Goal: Information Seeking & Learning: Learn about a topic

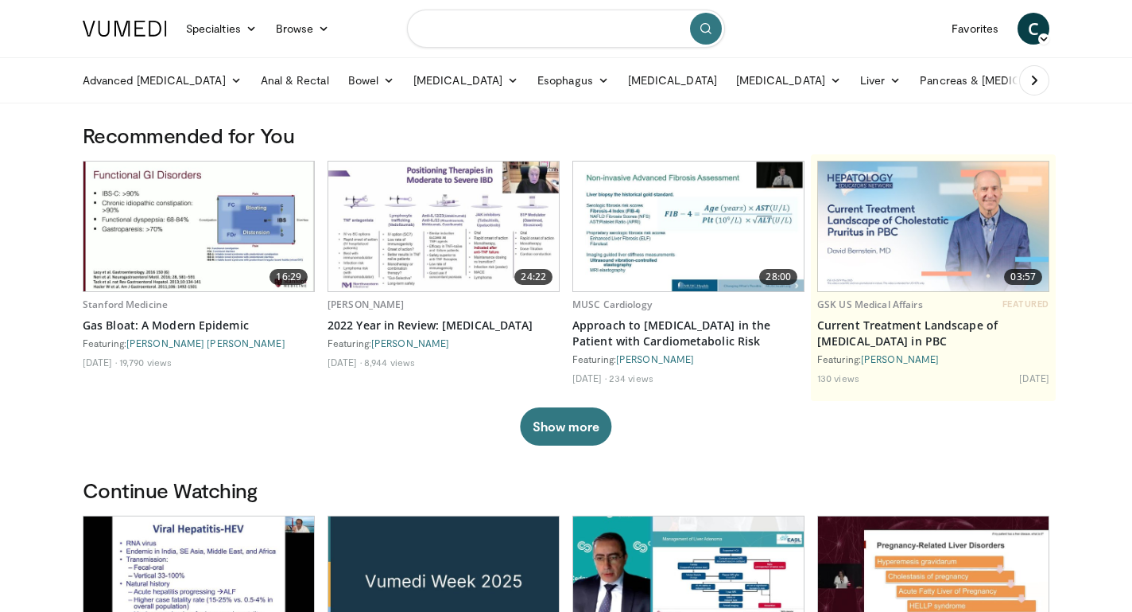
click at [538, 32] on input "Search topics, interventions" at bounding box center [566, 29] width 318 height 38
type input "**********"
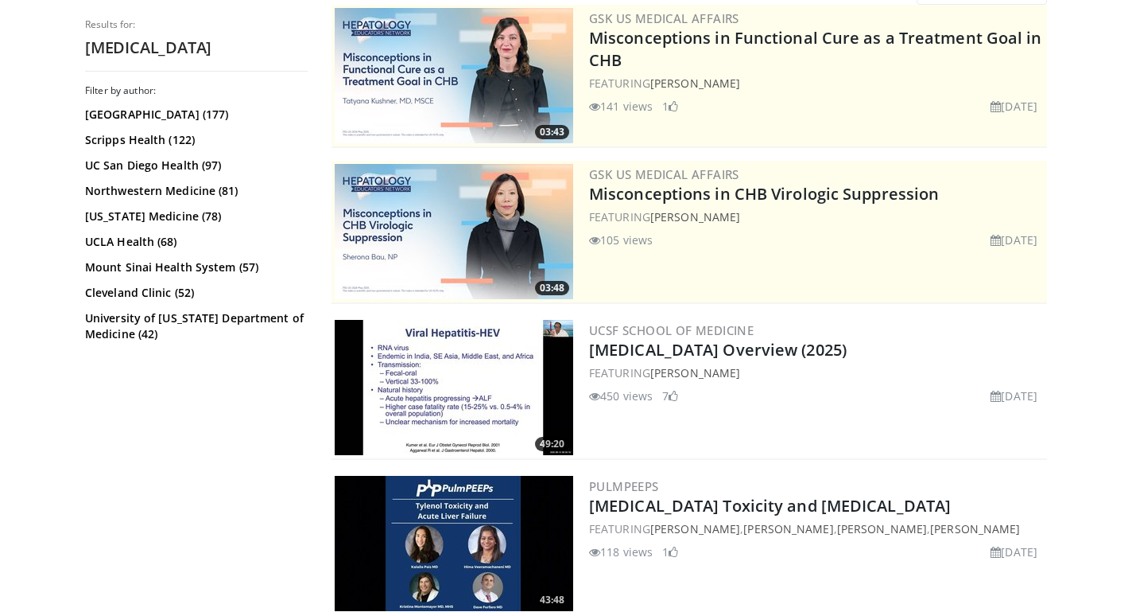
scroll to position [153, 0]
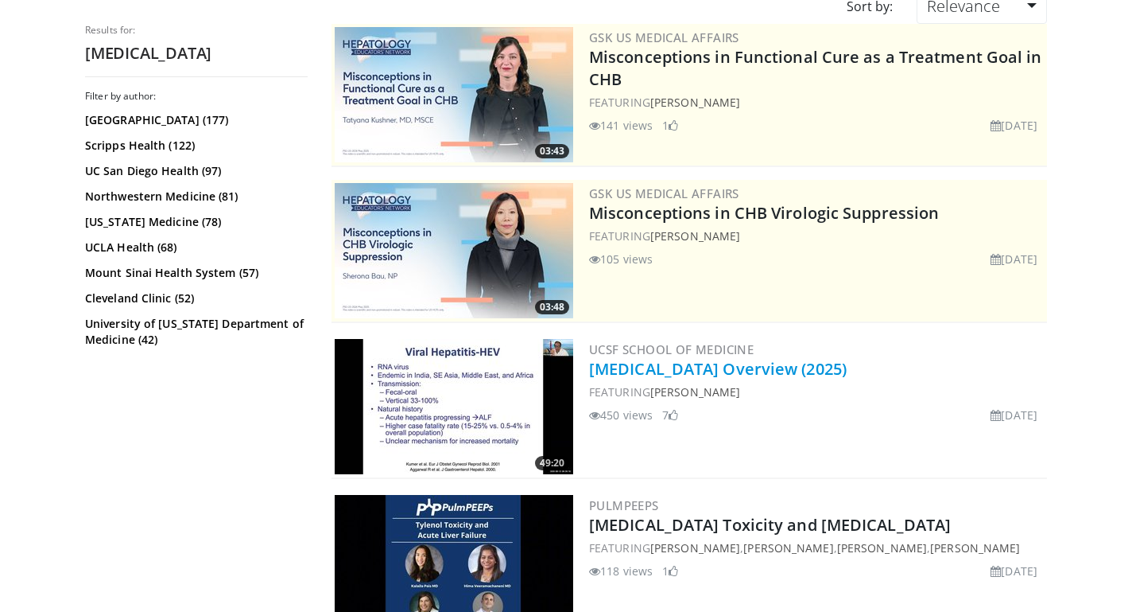
click at [744, 375] on link "[MEDICAL_DATA] Overview (2025)" at bounding box center [718, 368] width 258 height 21
click at [743, 375] on link "[MEDICAL_DATA] Overview (2025)" at bounding box center [718, 368] width 258 height 21
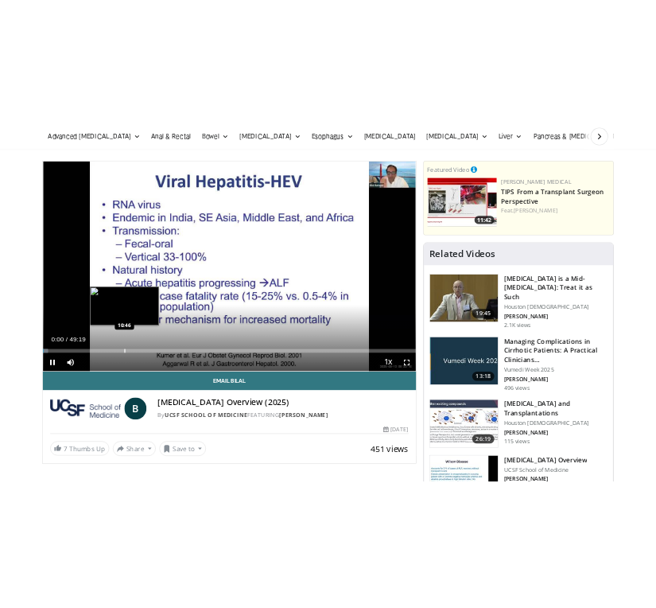
scroll to position [72, 0]
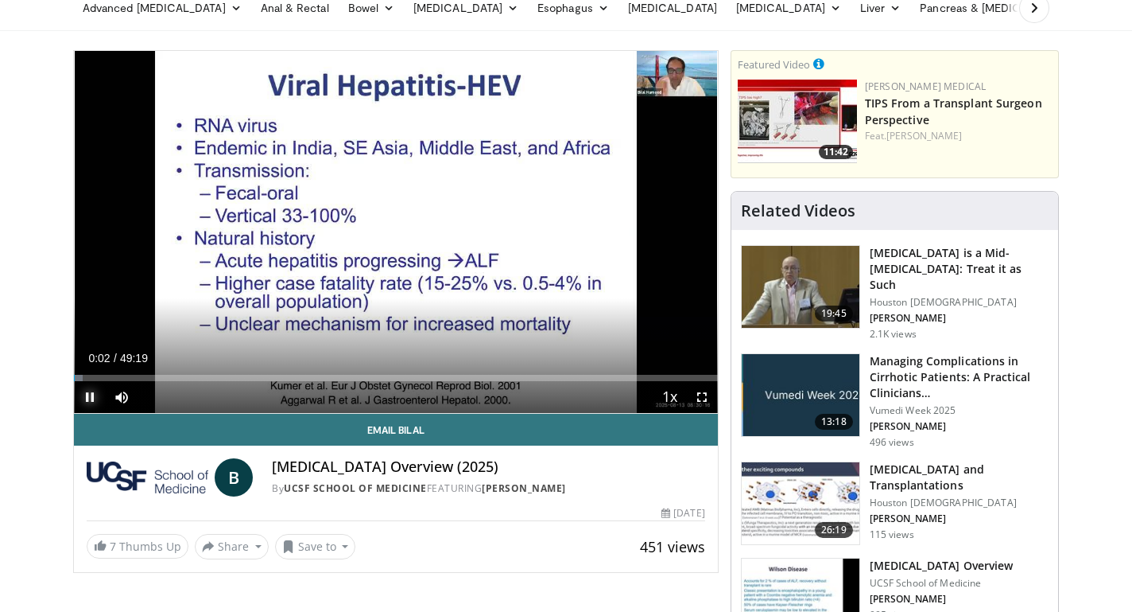
click at [87, 382] on span "Video Player" at bounding box center [90, 397] width 32 height 32
click at [83, 379] on div "Progress Bar" at bounding box center [84, 378] width 2 height 6
click at [95, 376] on div "Progress Bar" at bounding box center [96, 378] width 2 height 6
click at [103, 375] on div "Progress Bar" at bounding box center [104, 378] width 2 height 6
click at [109, 375] on div "Progress Bar" at bounding box center [110, 378] width 2 height 6
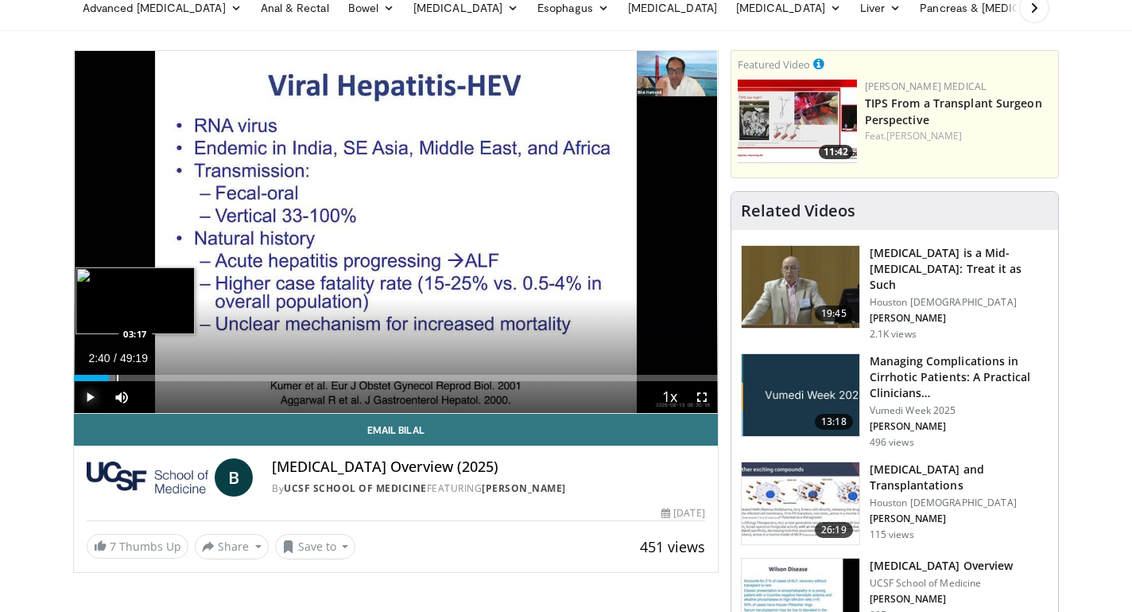
click at [117, 375] on div "Progress Bar" at bounding box center [118, 378] width 2 height 6
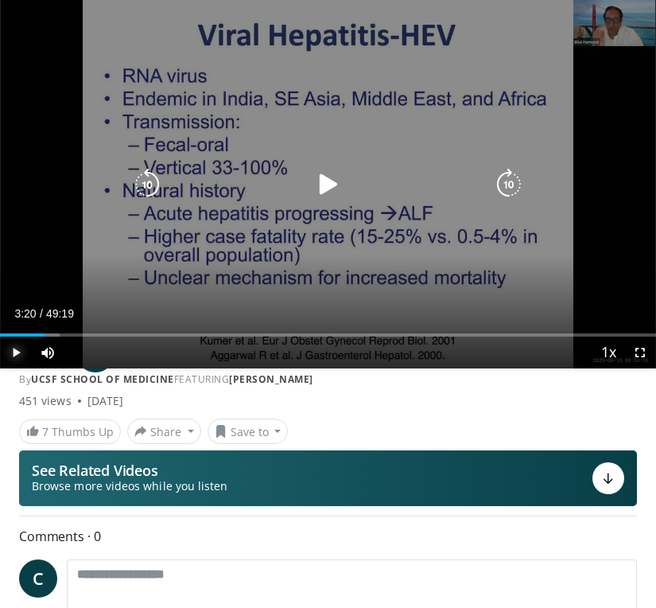
scroll to position [101, 0]
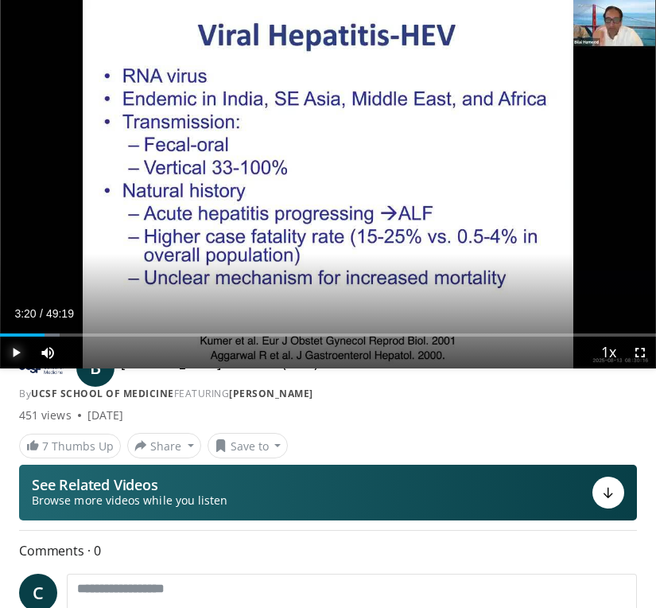
click at [9, 350] on span "Video Player" at bounding box center [16, 352] width 32 height 32
click at [58, 336] on span "Video Player" at bounding box center [48, 352] width 32 height 32
click at [50, 355] on span "Video Player" at bounding box center [48, 352] width 32 height 32
click at [55, 332] on div "Loaded : 9.11% 03:26 04:11" at bounding box center [328, 328] width 656 height 15
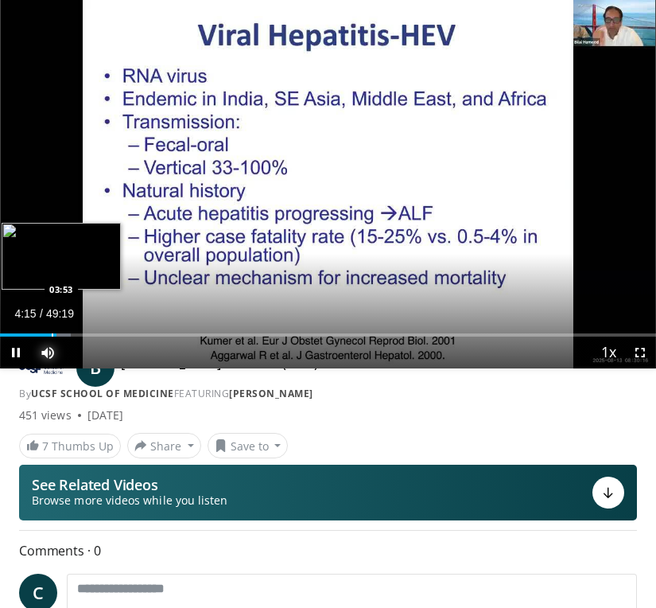
click at [52, 336] on div "Progress Bar" at bounding box center [53, 334] width 2 height 3
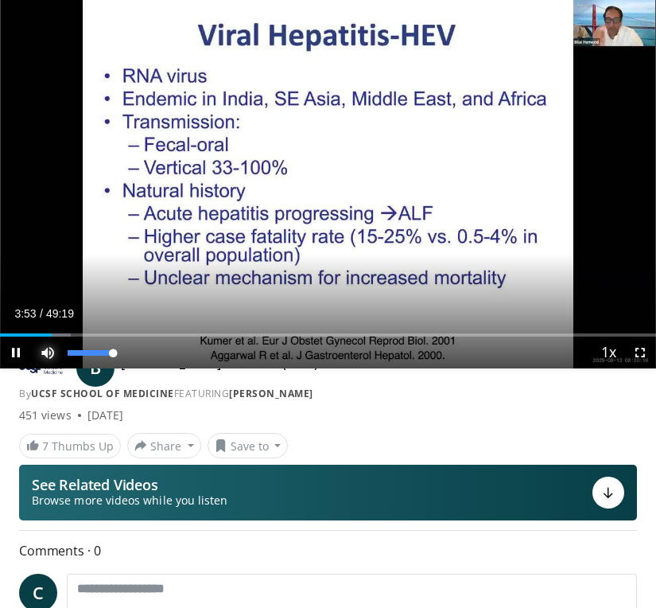
click at [59, 336] on span "Video Player" at bounding box center [48, 352] width 32 height 32
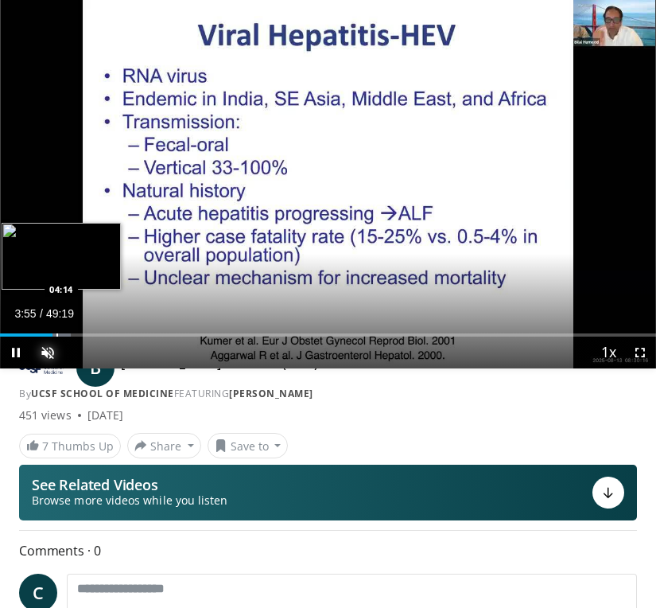
click at [56, 336] on div "Progress Bar" at bounding box center [57, 334] width 2 height 3
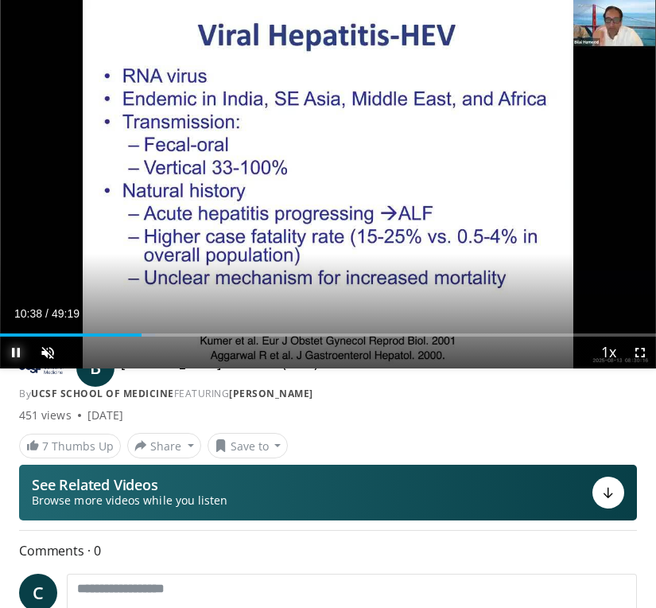
click at [23, 355] on span "Video Player" at bounding box center [16, 352] width 32 height 32
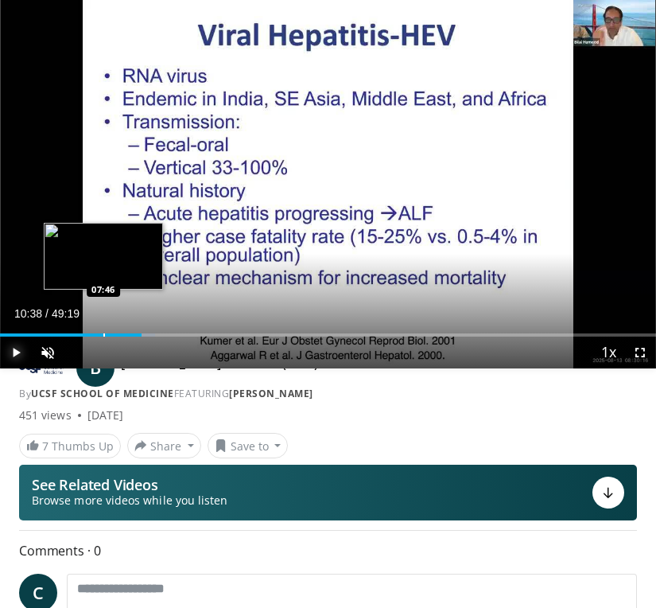
click at [103, 333] on div "Progress Bar" at bounding box center [104, 334] width 2 height 3
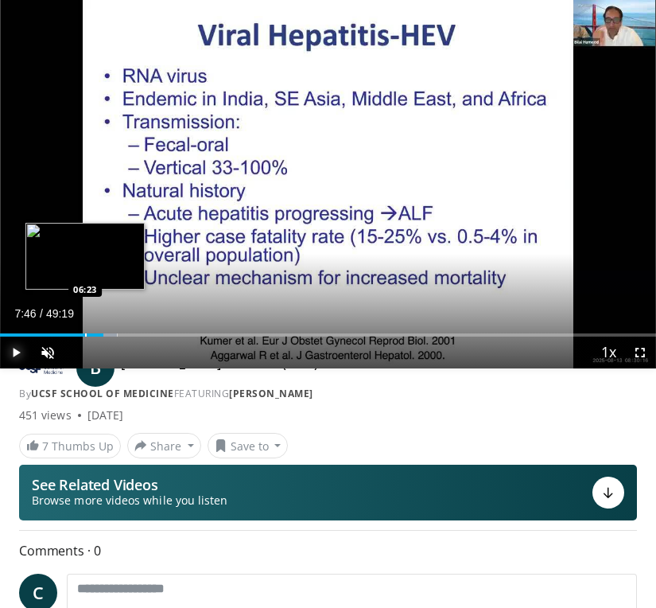
click at [84, 329] on div "Loaded : 17.88% 07:46 06:23" at bounding box center [328, 328] width 656 height 15
click at [81, 334] on div "Progress Bar" at bounding box center [82, 334] width 2 height 3
click at [73, 332] on div "Loaded : 11.47% 05:33 05:33" at bounding box center [328, 328] width 656 height 15
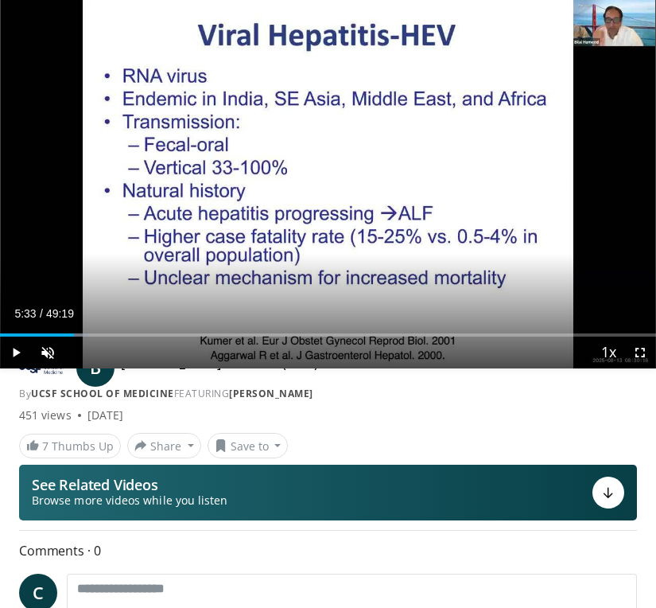
click at [67, 337] on div "Current Time 5:33 / Duration 49:19 Play Skip Backward Skip Forward Unmute 0% Lo…" at bounding box center [328, 352] width 656 height 32
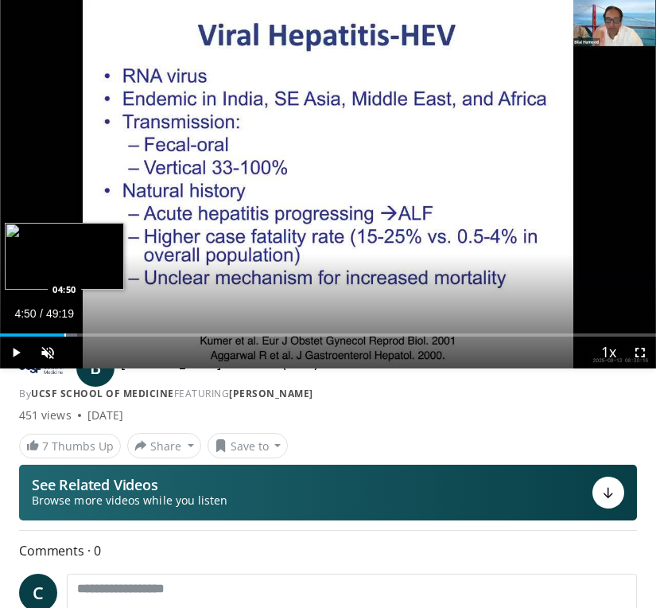
click at [64, 332] on div "Loaded : 11.81% 04:50 04:50" at bounding box center [328, 328] width 656 height 15
click at [68, 333] on div "Progress Bar" at bounding box center [69, 334] width 2 height 3
click at [60, 333] on div "Progress Bar" at bounding box center [61, 334] width 2 height 3
click at [53, 334] on div "Progress Bar" at bounding box center [54, 334] width 2 height 3
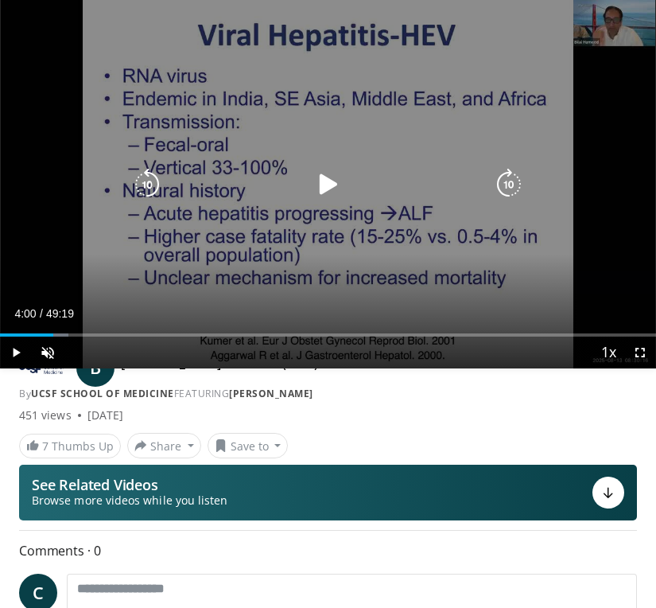
click at [317, 193] on icon "Video Player" at bounding box center [329, 185] width 32 height 32
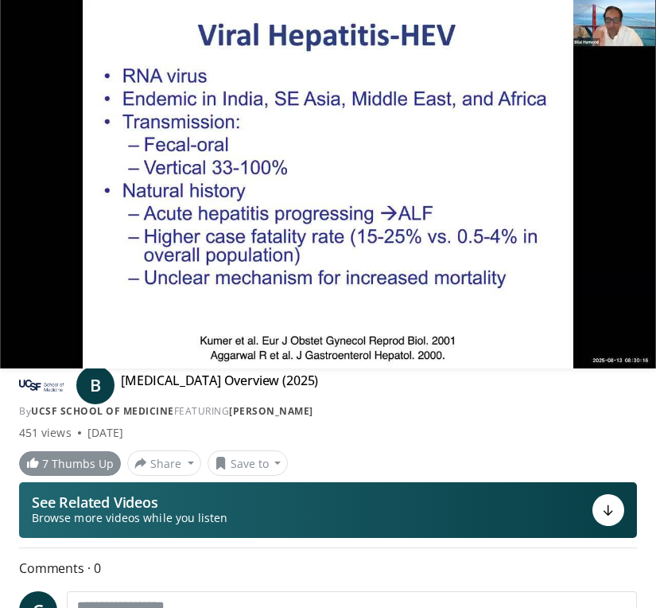
scroll to position [80, 0]
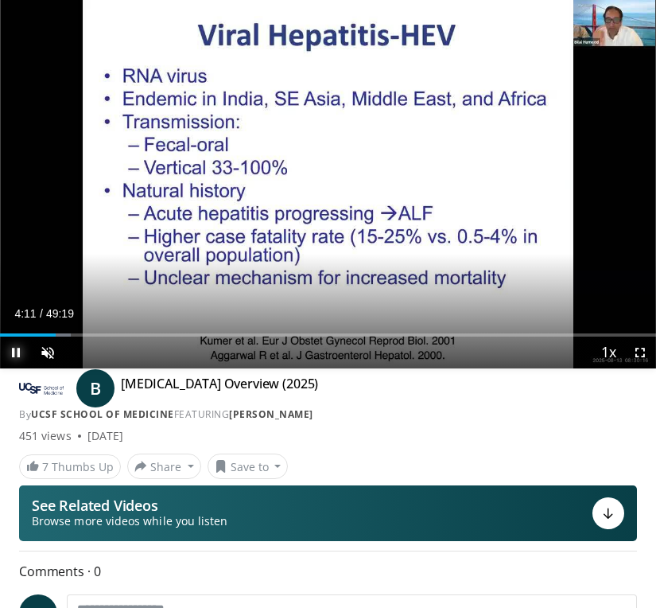
click at [19, 356] on span "Video Player" at bounding box center [16, 352] width 32 height 32
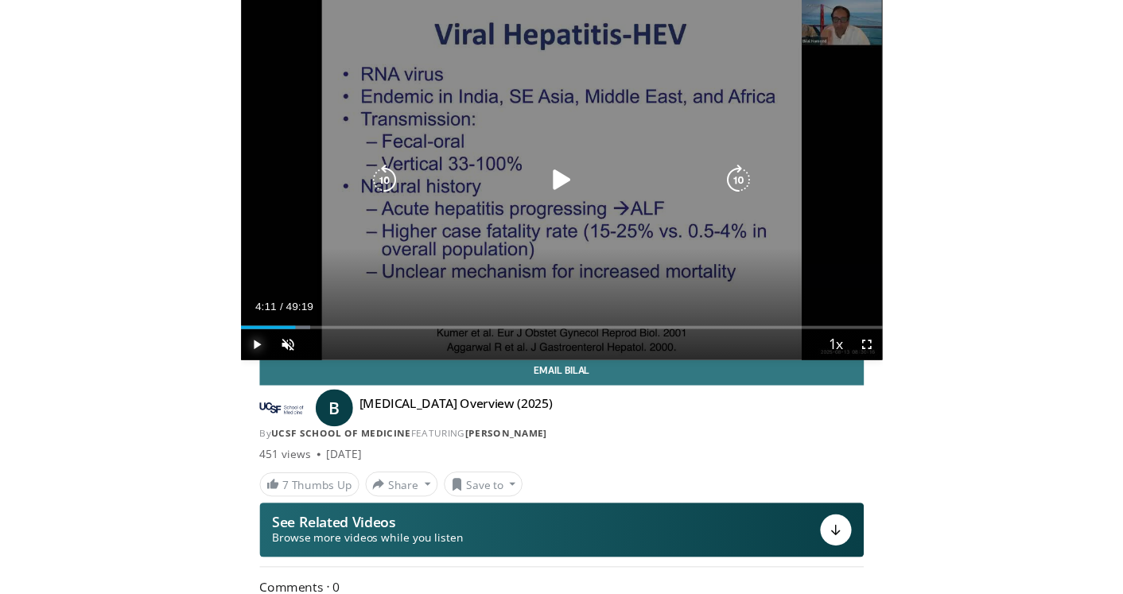
scroll to position [46, 0]
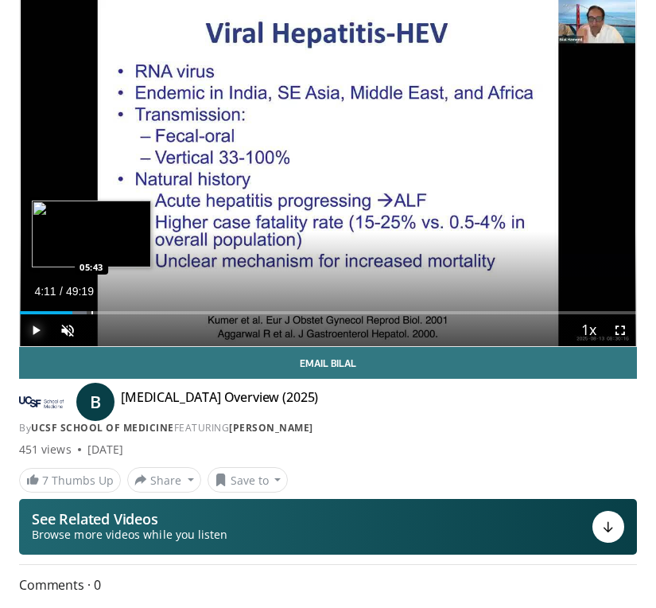
click at [91, 313] on div "Progress Bar" at bounding box center [92, 312] width 2 height 3
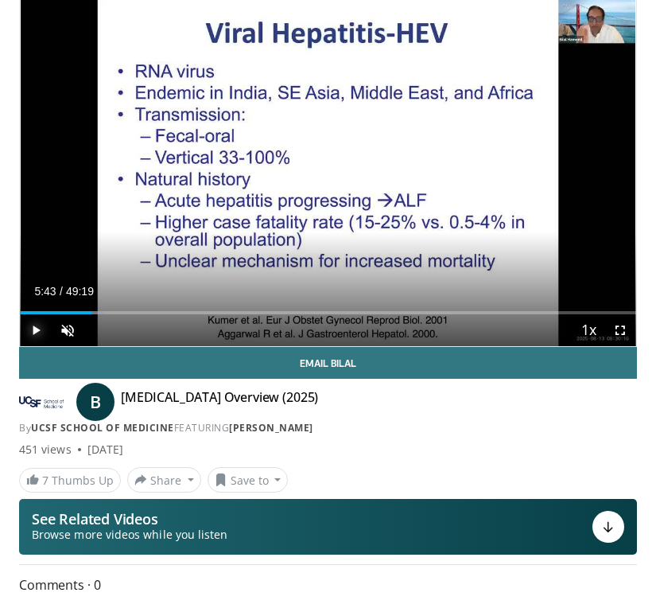
click at [39, 340] on span "Video Player" at bounding box center [36, 330] width 32 height 32
click at [65, 325] on span "Video Player" at bounding box center [68, 330] width 32 height 32
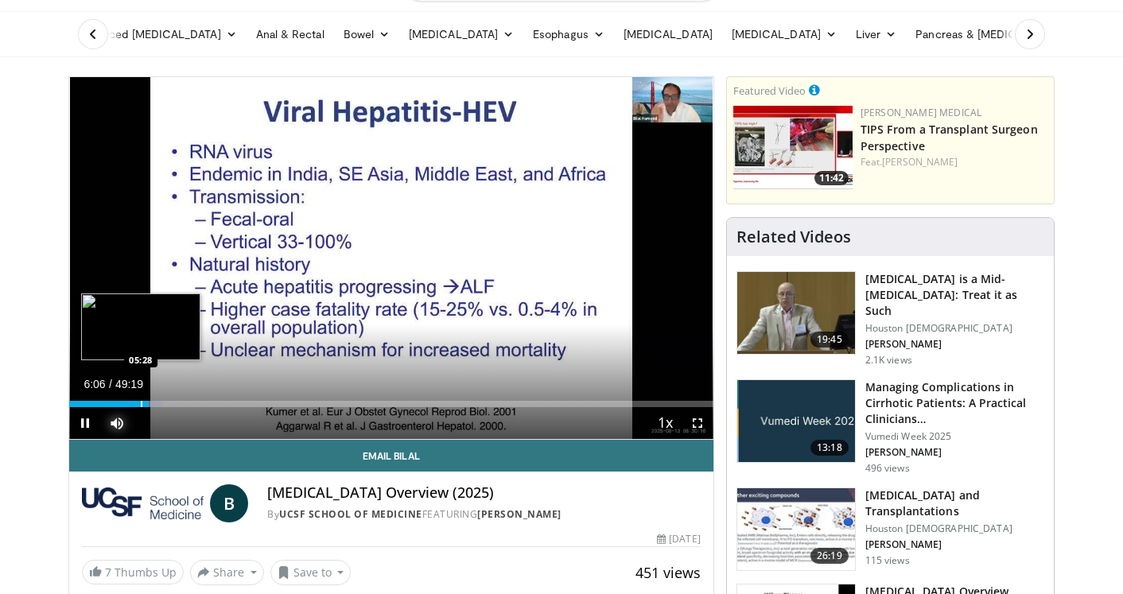
click at [141, 402] on div "Progress Bar" at bounding box center [142, 404] width 2 height 6
click at [132, 402] on div "Progress Bar" at bounding box center [133, 404] width 2 height 6
click at [128, 402] on div "Progress Bar" at bounding box center [129, 404] width 2 height 6
click at [118, 402] on div "Progress Bar" at bounding box center [119, 404] width 2 height 6
click at [118, 406] on div "Progress Bar" at bounding box center [119, 404] width 2 height 6
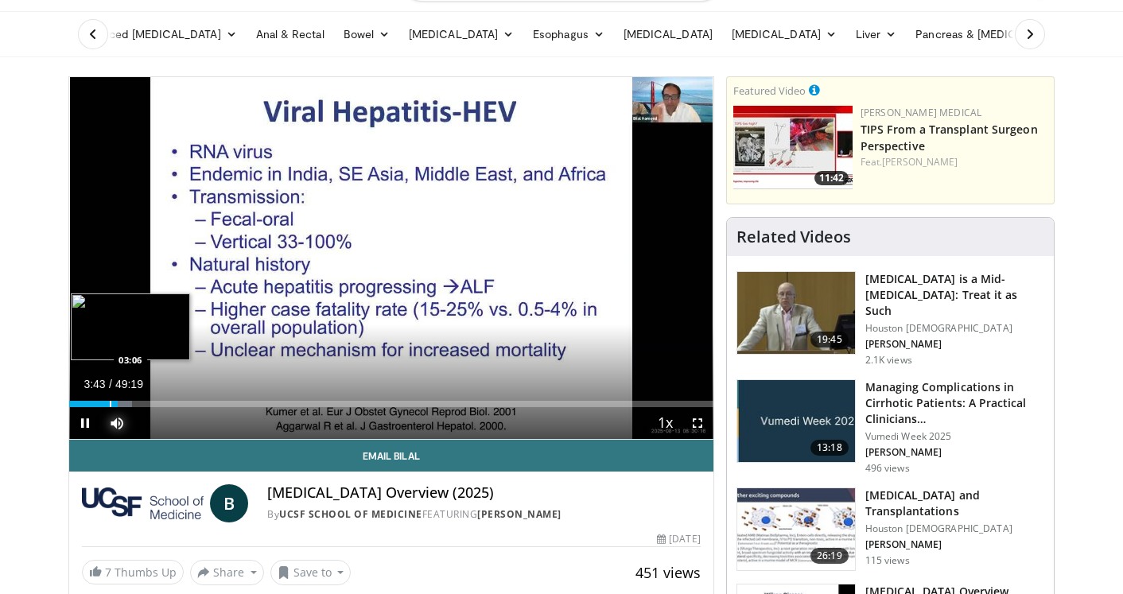
click at [110, 406] on div "Progress Bar" at bounding box center [111, 404] width 2 height 6
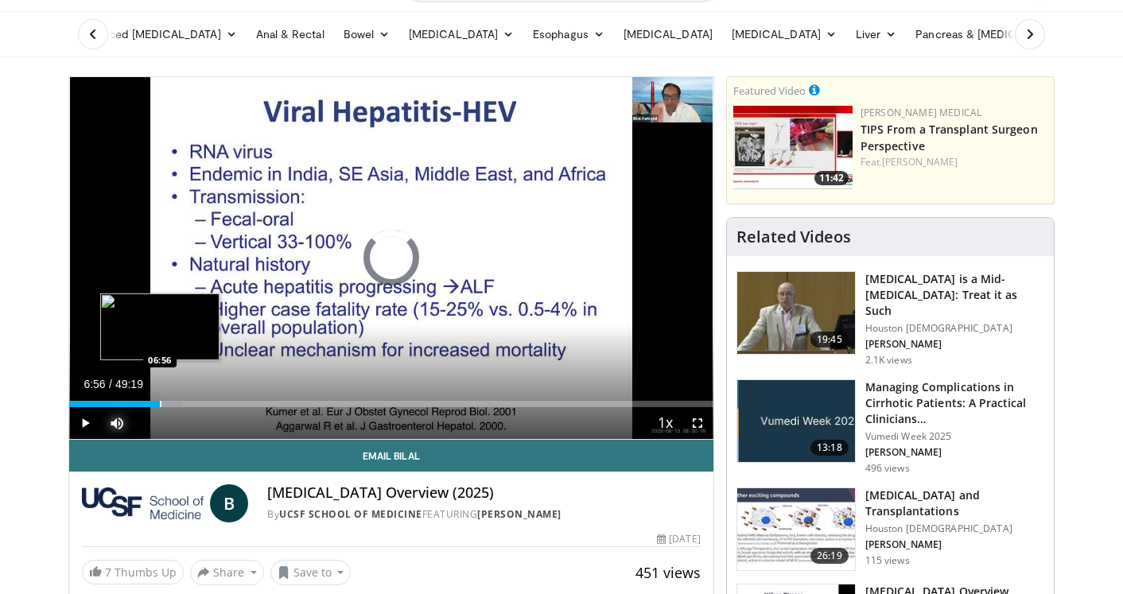
click at [160, 402] on div "Progress Bar" at bounding box center [161, 404] width 2 height 6
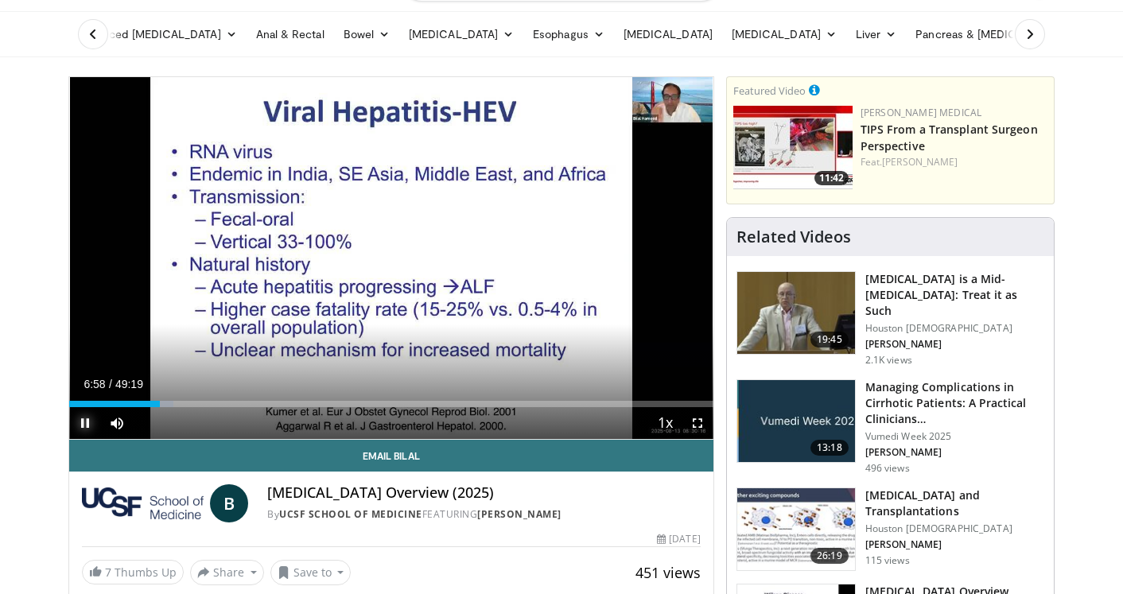
click at [87, 429] on span "Video Player" at bounding box center [85, 423] width 32 height 32
click at [87, 425] on span "Video Player" at bounding box center [85, 423] width 32 height 32
click at [161, 403] on div "Progress Bar" at bounding box center [162, 404] width 2 height 6
click at [165, 403] on div "Progress Bar" at bounding box center [166, 404] width 2 height 6
click at [168, 403] on div "Progress Bar" at bounding box center [169, 404] width 2 height 6
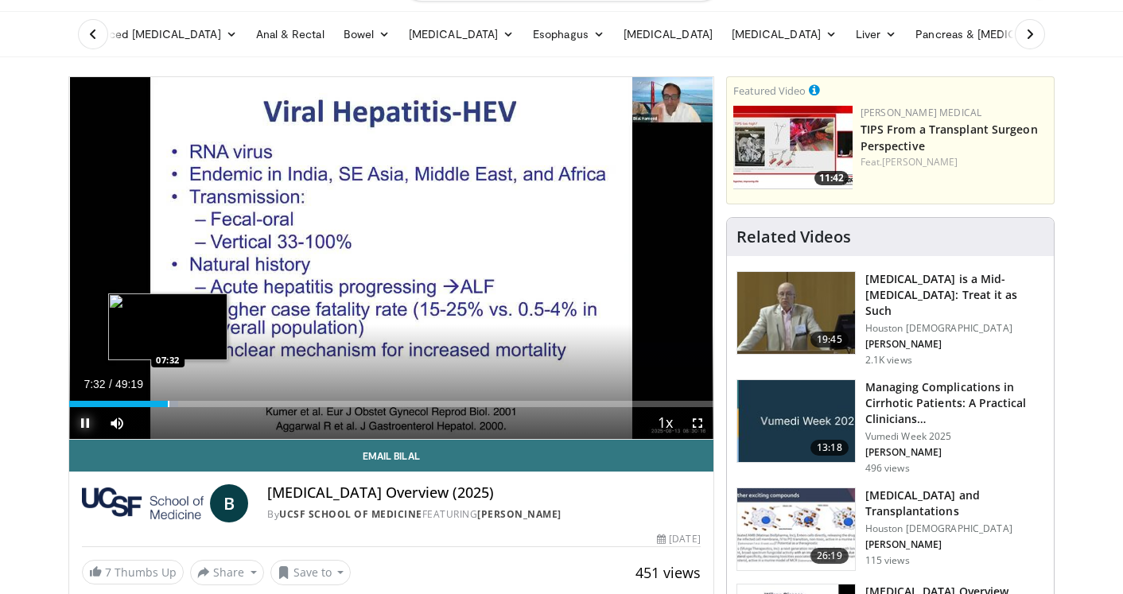
click at [169, 403] on div "Progress Bar" at bounding box center [169, 404] width 2 height 6
click at [173, 403] on div "Progress Bar" at bounding box center [174, 404] width 2 height 6
click at [176, 403] on div "Progress Bar" at bounding box center [177, 404] width 2 height 6
click at [185, 405] on div "Progress Bar" at bounding box center [186, 404] width 2 height 6
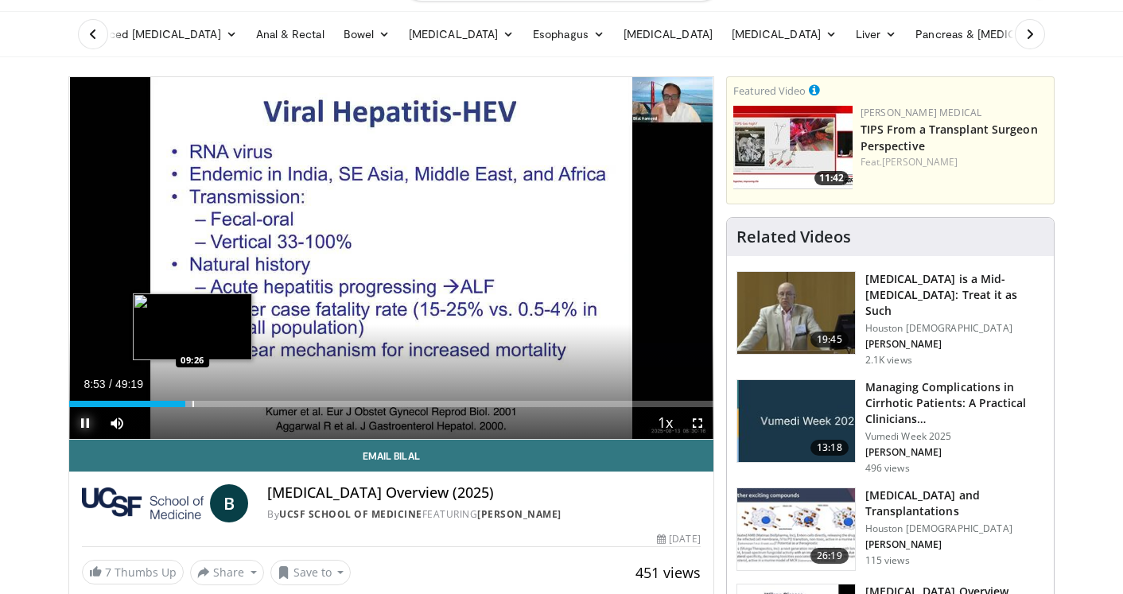
click at [192, 406] on div "Progress Bar" at bounding box center [193, 404] width 2 height 6
click at [189, 402] on div "Progress Bar" at bounding box center [190, 404] width 2 height 6
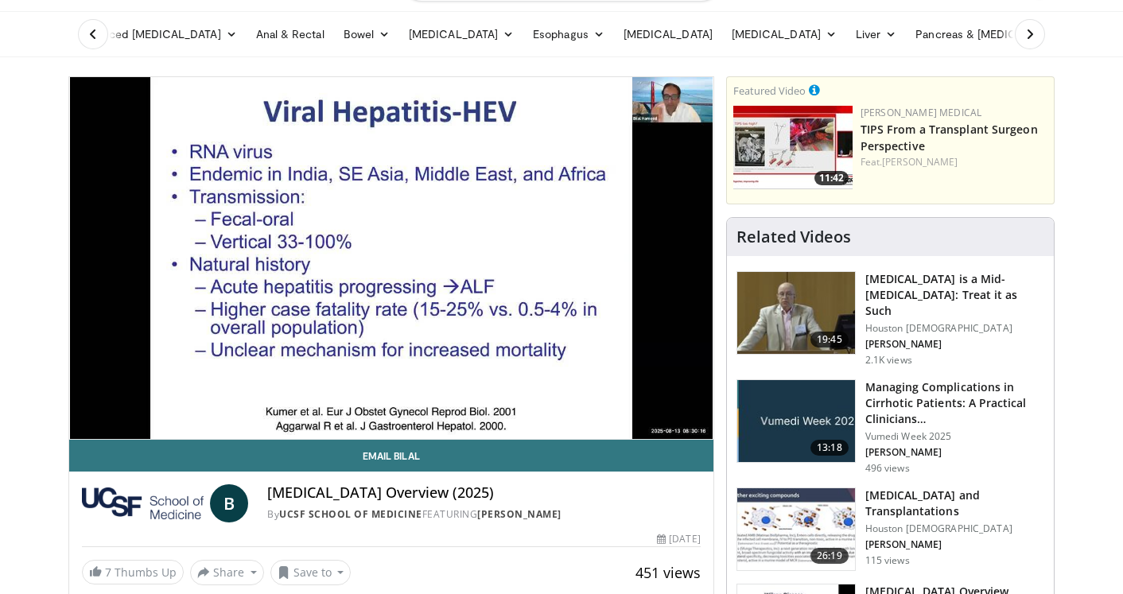
click at [188, 402] on div "10 seconds Tap to unmute" at bounding box center [391, 258] width 644 height 362
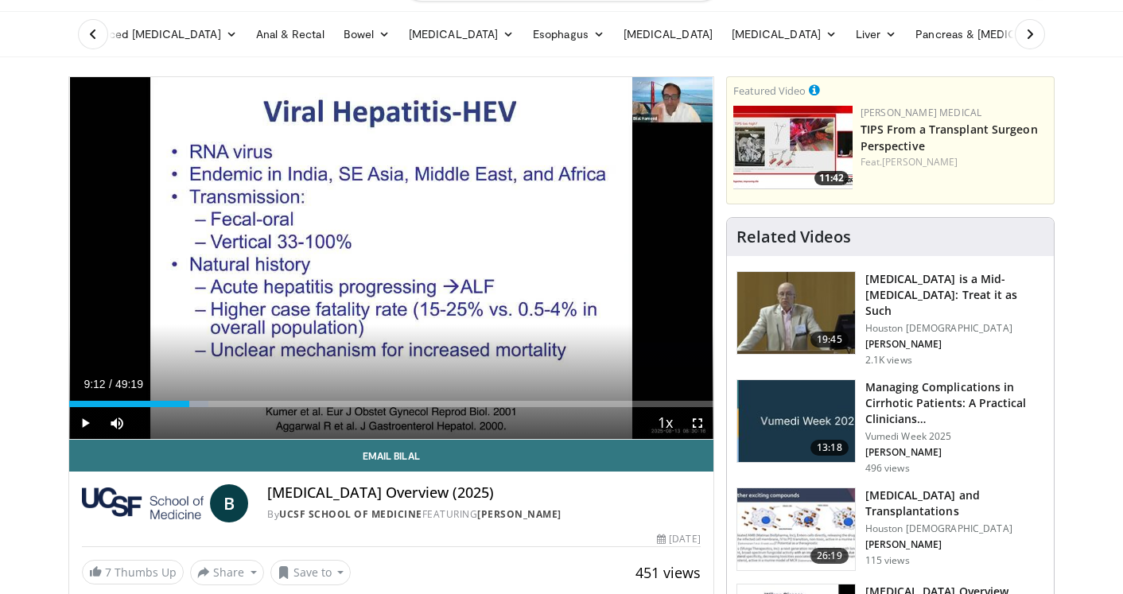
click at [188, 402] on div "09:12" at bounding box center [129, 404] width 120 height 6
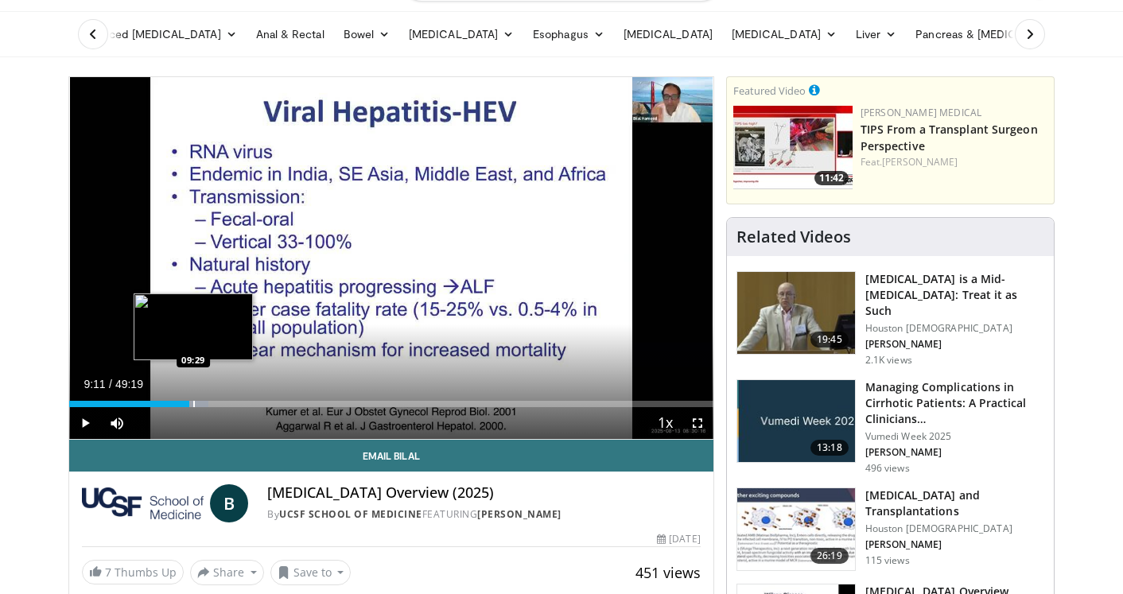
click at [193, 402] on div "Progress Bar" at bounding box center [194, 404] width 2 height 6
